Goal: Check status: Check status

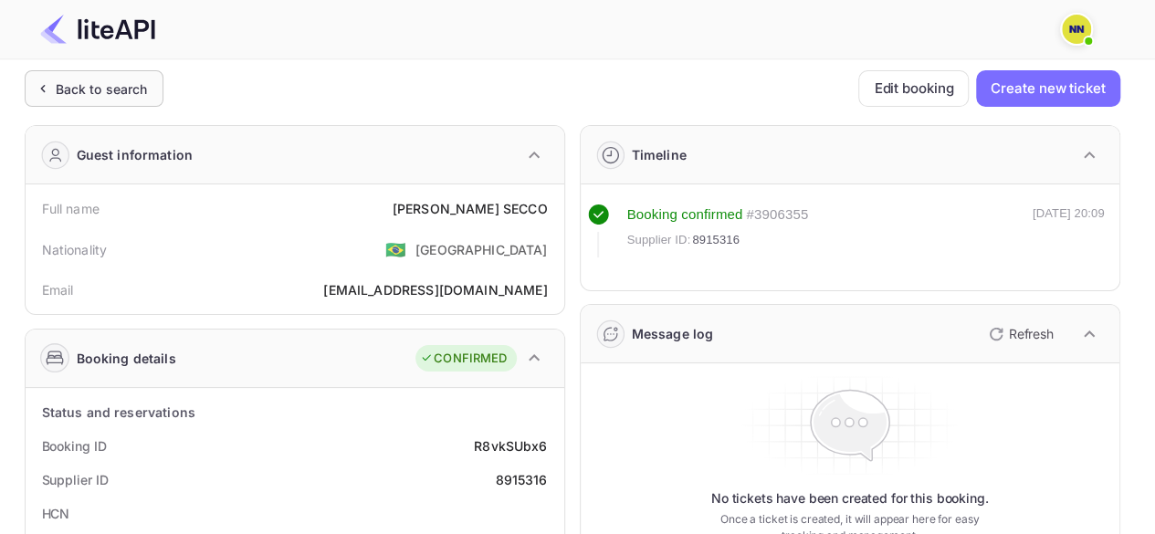
click at [58, 90] on div "Back to search" at bounding box center [102, 88] width 92 height 19
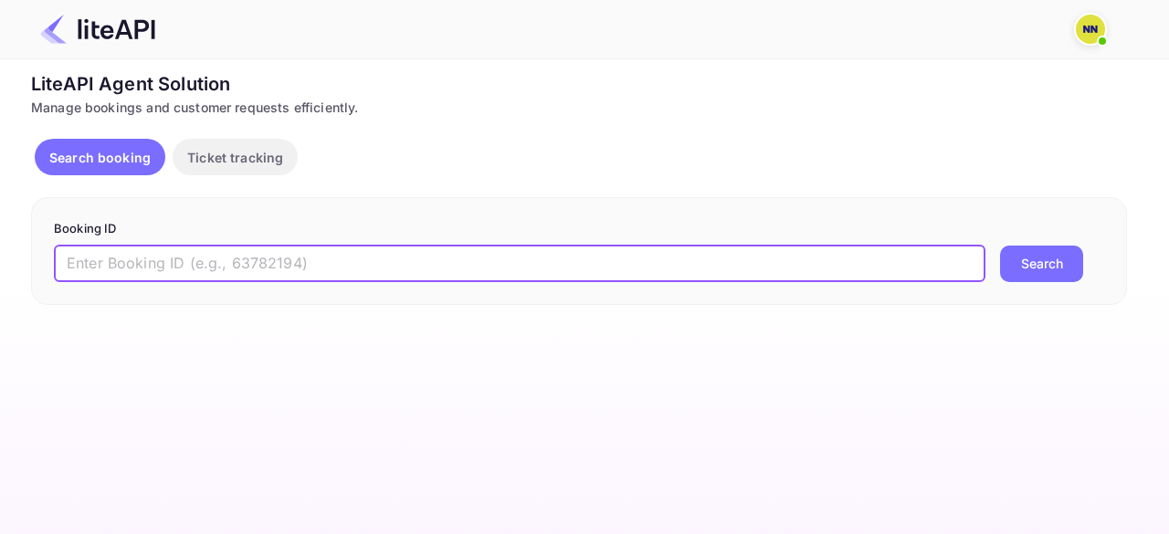
click at [114, 254] on input "text" at bounding box center [520, 264] width 932 height 37
paste input "7647127"
type input "7647127"
click at [1024, 264] on button "Search" at bounding box center [1041, 264] width 83 height 37
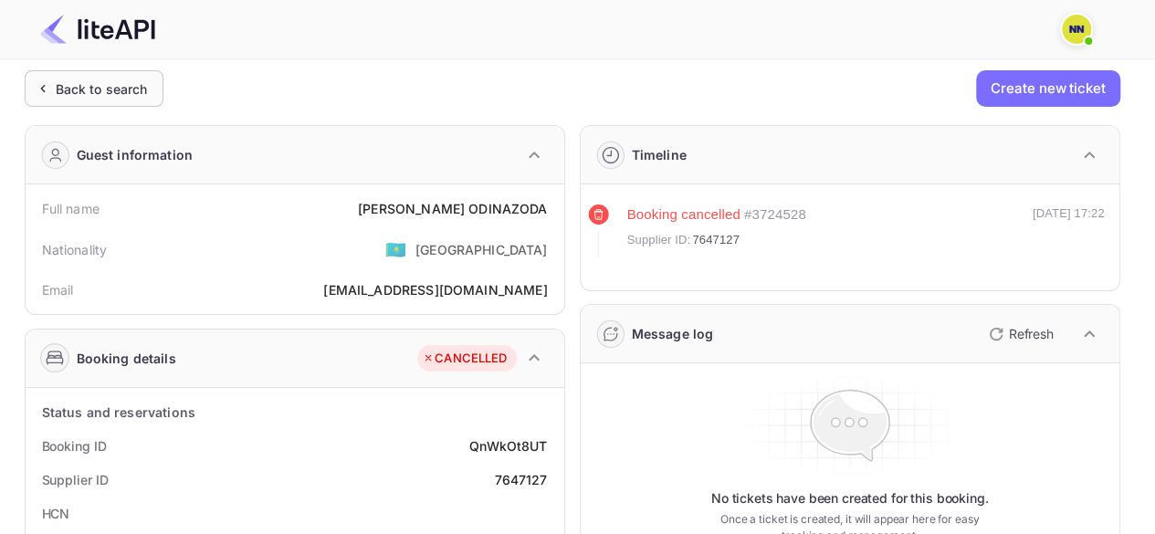
click at [37, 79] on icon at bounding box center [42, 88] width 19 height 18
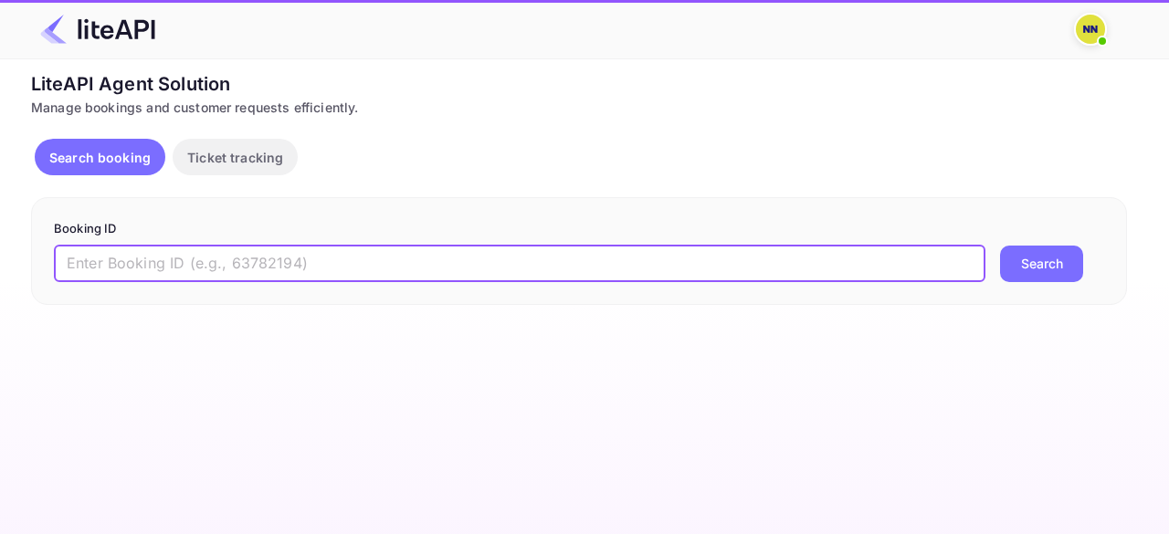
drag, startPoint x: 153, startPoint y: 256, endPoint x: 177, endPoint y: 257, distance: 24.7
click at [153, 257] on input "text" at bounding box center [520, 264] width 932 height 37
paste input "7940039"
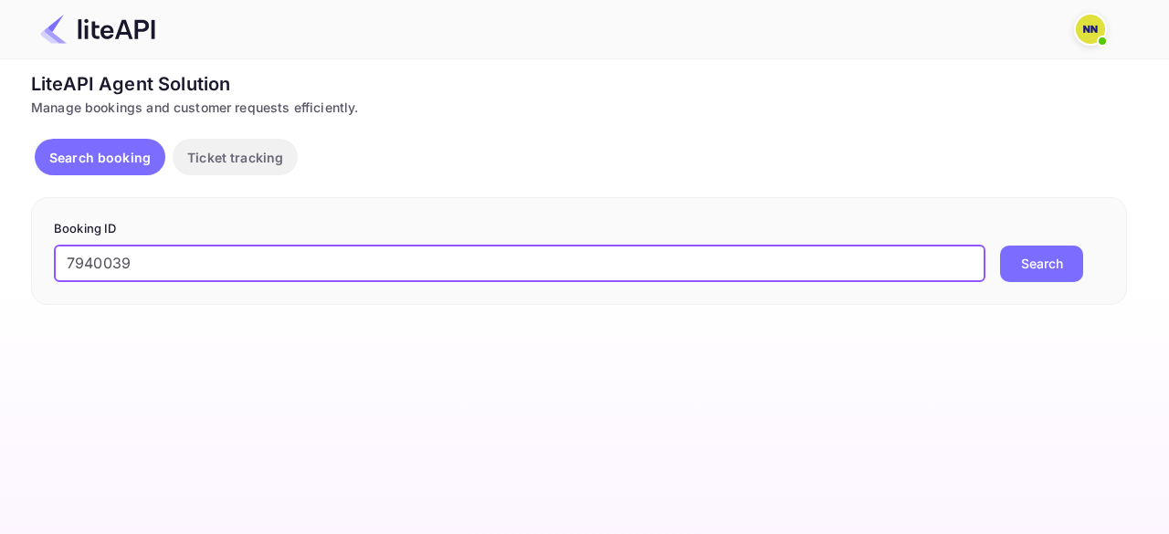
type input "7940039"
click at [1050, 263] on button "Search" at bounding box center [1041, 264] width 83 height 37
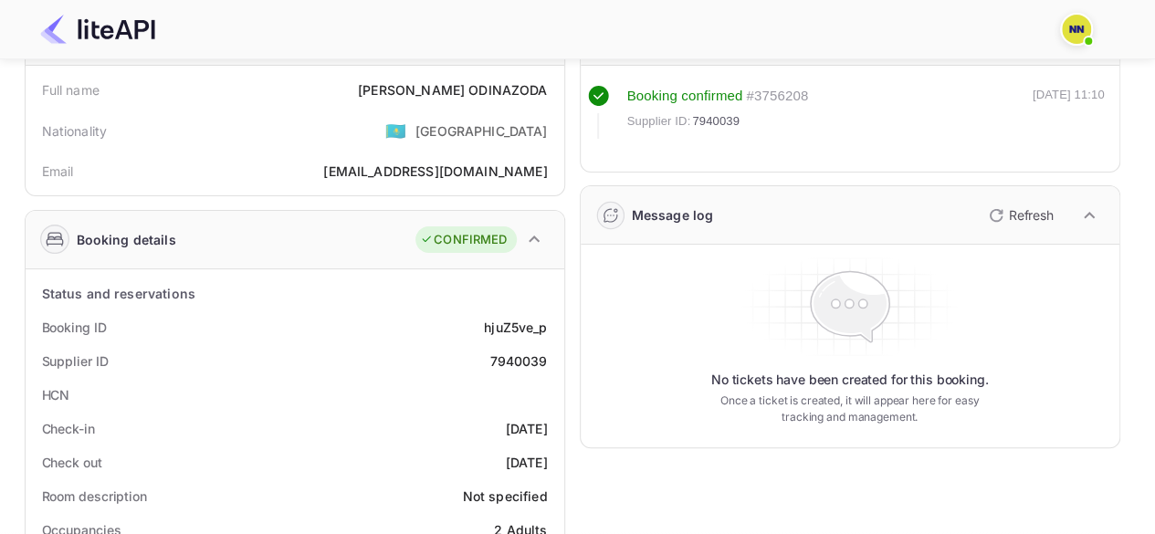
scroll to position [183, 0]
